Goal: Information Seeking & Learning: Find specific fact

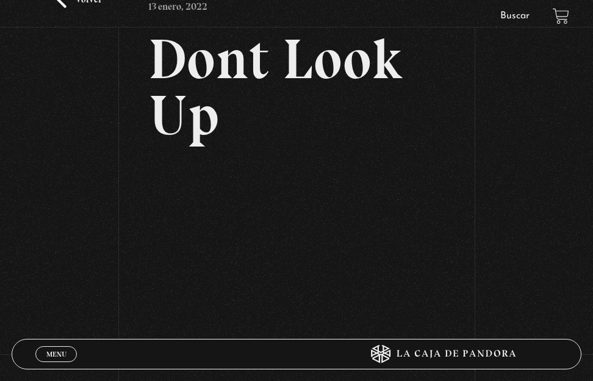
scroll to position [94, 0]
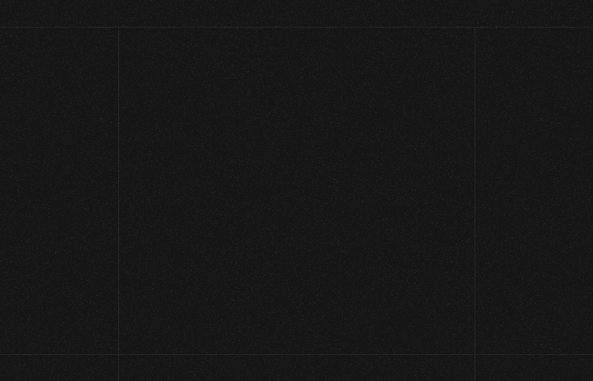
scroll to position [94, 0]
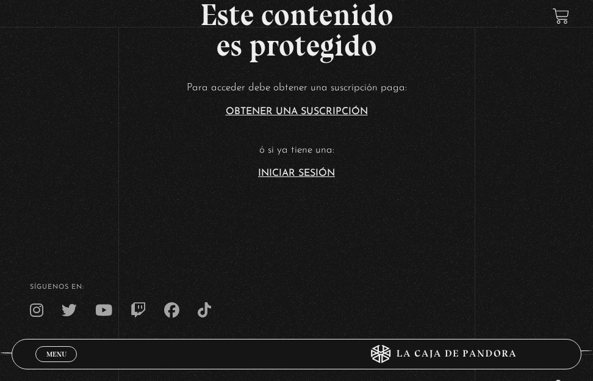
click at [308, 180] on section "Este contenido es protegido Para acceder debe obtener una suscripción paga: Obt…" at bounding box center [296, 58] width 593 height 305
click at [302, 174] on link "Iniciar Sesión" at bounding box center [296, 173] width 77 height 10
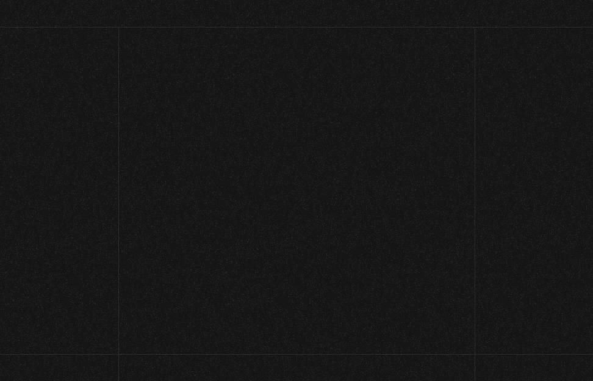
scroll to position [350, 0]
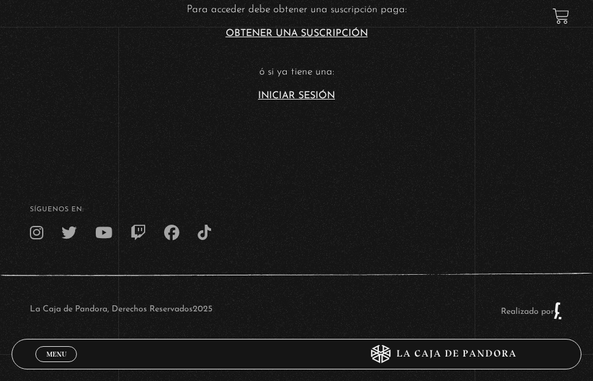
click at [270, 91] on link "Iniciar Sesión" at bounding box center [296, 96] width 77 height 10
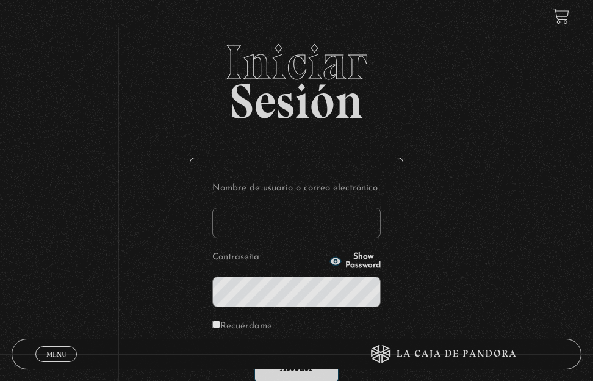
type input "jmelendezs"
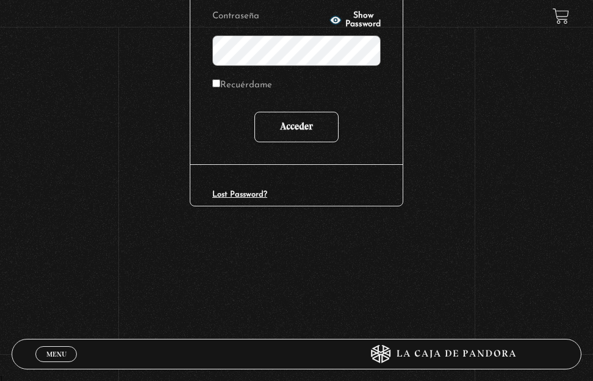
scroll to position [240, 0]
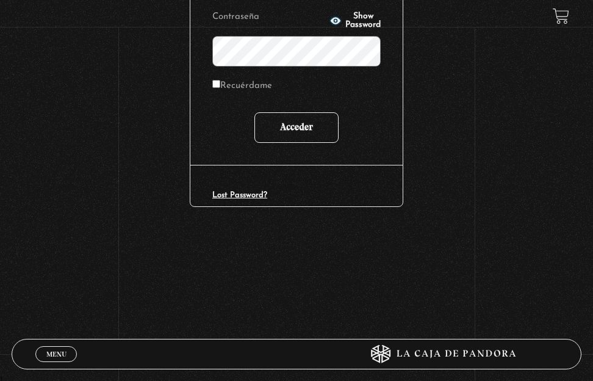
click at [307, 119] on input "Acceder" at bounding box center [296, 127] width 84 height 31
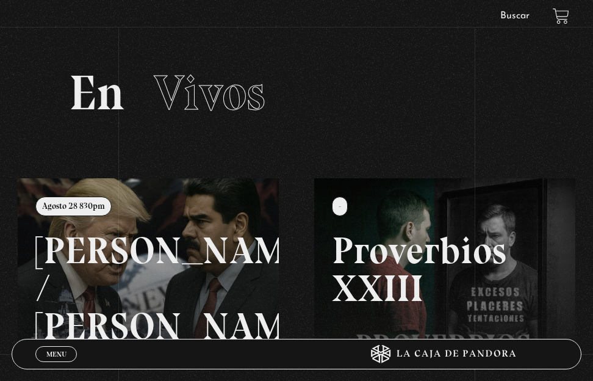
click at [519, 7] on li "Buscar" at bounding box center [514, 16] width 51 height 18
click at [516, 11] on li "Buscar" at bounding box center [514, 16] width 51 height 18
click at [509, 20] on link "Buscar" at bounding box center [514, 16] width 29 height 10
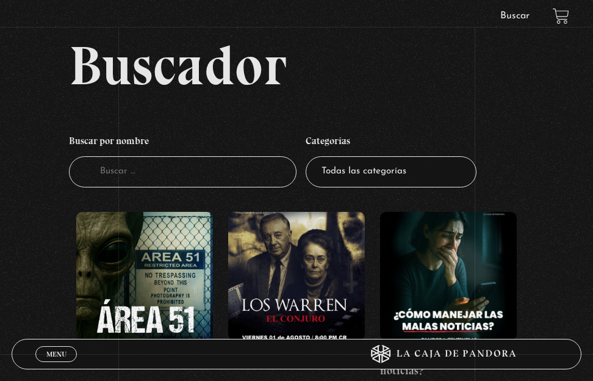
click at [108, 181] on input "Buscador" at bounding box center [183, 171] width 228 height 31
type input "dont"
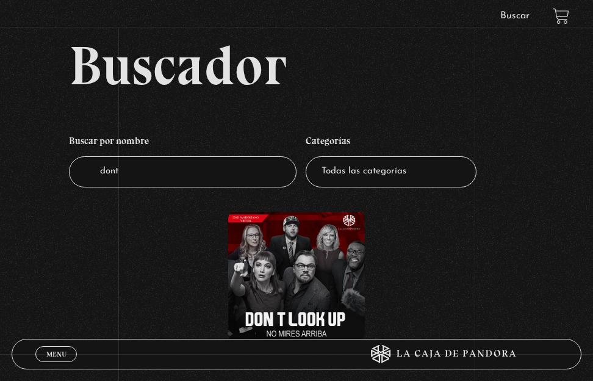
click at [292, 264] on figure at bounding box center [296, 276] width 137 height 128
